Goal: Task Accomplishment & Management: Use online tool/utility

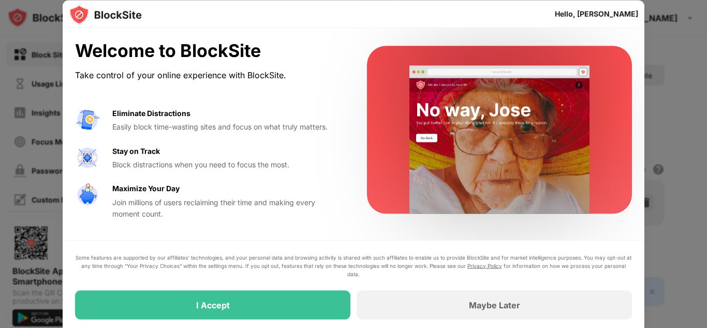
click at [229, 237] on div "Welcome to BlockSite Take control of your online experience with BlockSite. Eli…" at bounding box center [354, 179] width 582 height 303
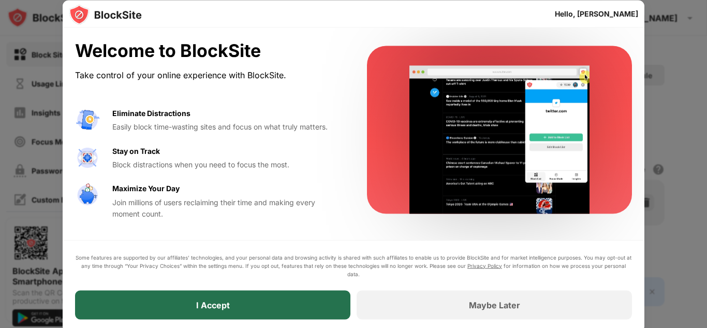
click at [220, 305] on div "I Accept" at bounding box center [213, 304] width 34 height 10
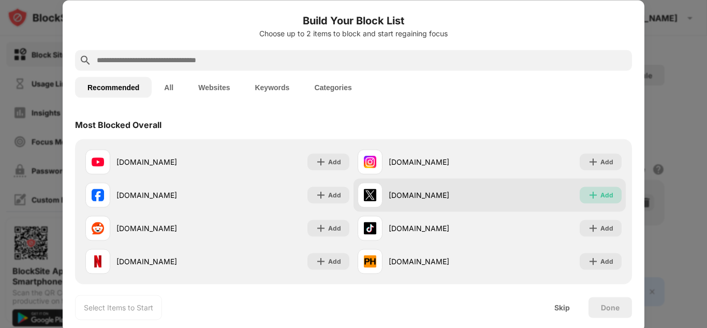
click at [603, 195] on div "Add" at bounding box center [606, 194] width 13 height 10
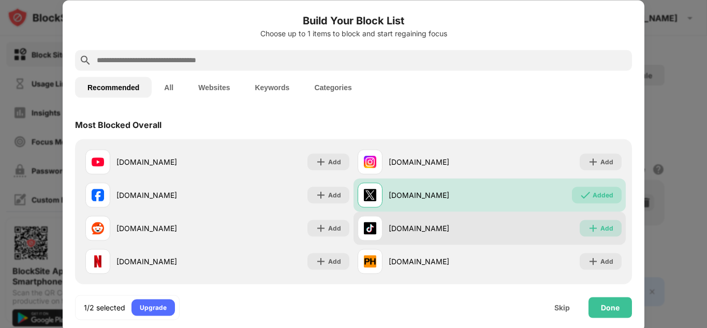
click at [593, 230] on img at bounding box center [593, 228] width 10 height 10
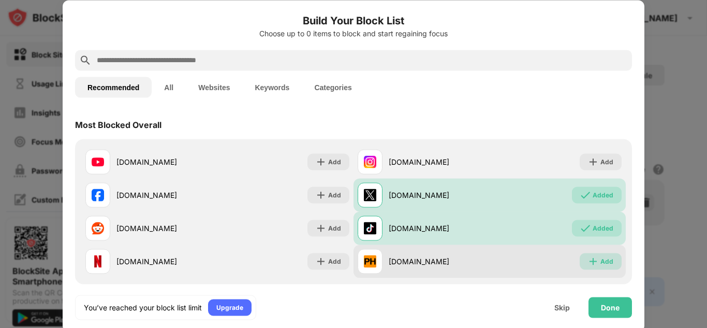
click at [593, 265] on img at bounding box center [593, 261] width 10 height 10
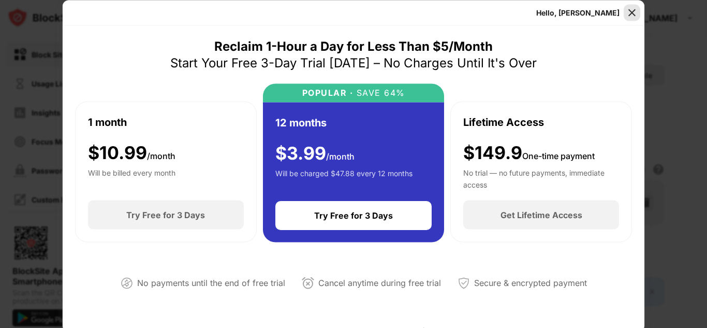
click at [632, 13] on img at bounding box center [632, 12] width 10 height 10
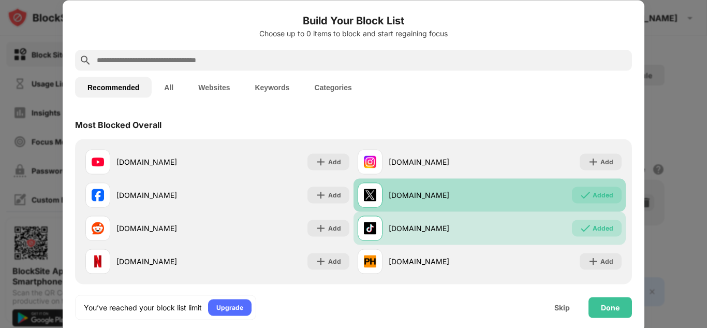
click at [593, 195] on div "Added" at bounding box center [603, 194] width 21 height 10
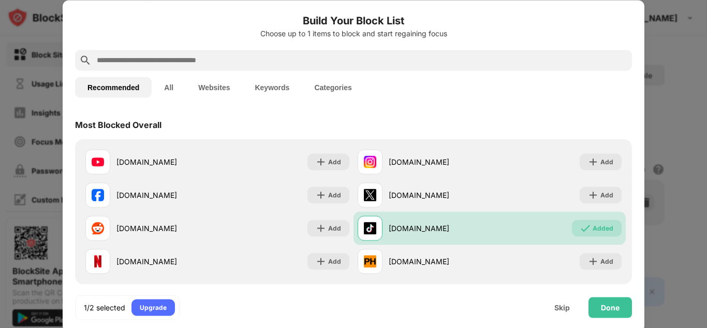
click at [242, 57] on input "text" at bounding box center [362, 60] width 532 height 12
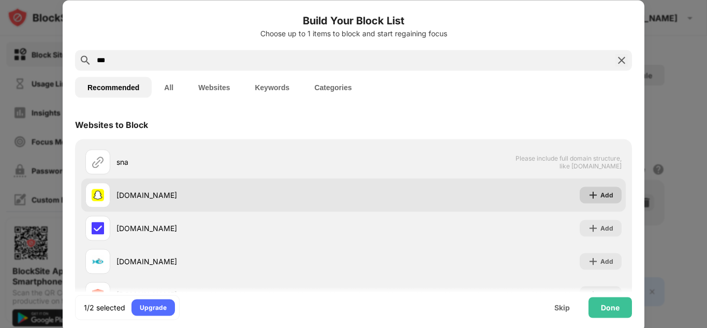
type input "***"
click at [596, 199] on img at bounding box center [593, 194] width 10 height 10
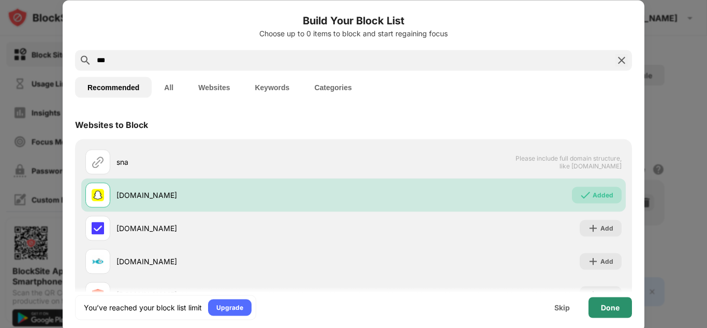
click at [608, 312] on div "Done" at bounding box center [609, 307] width 43 height 21
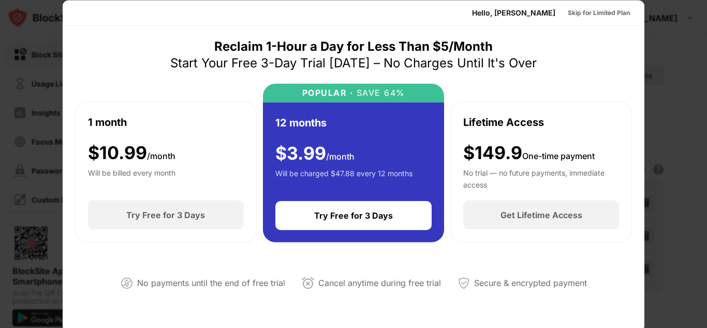
click at [161, 284] on div "No payments until the end of free trial" at bounding box center [211, 282] width 148 height 15
